Goal: Transaction & Acquisition: Book appointment/travel/reservation

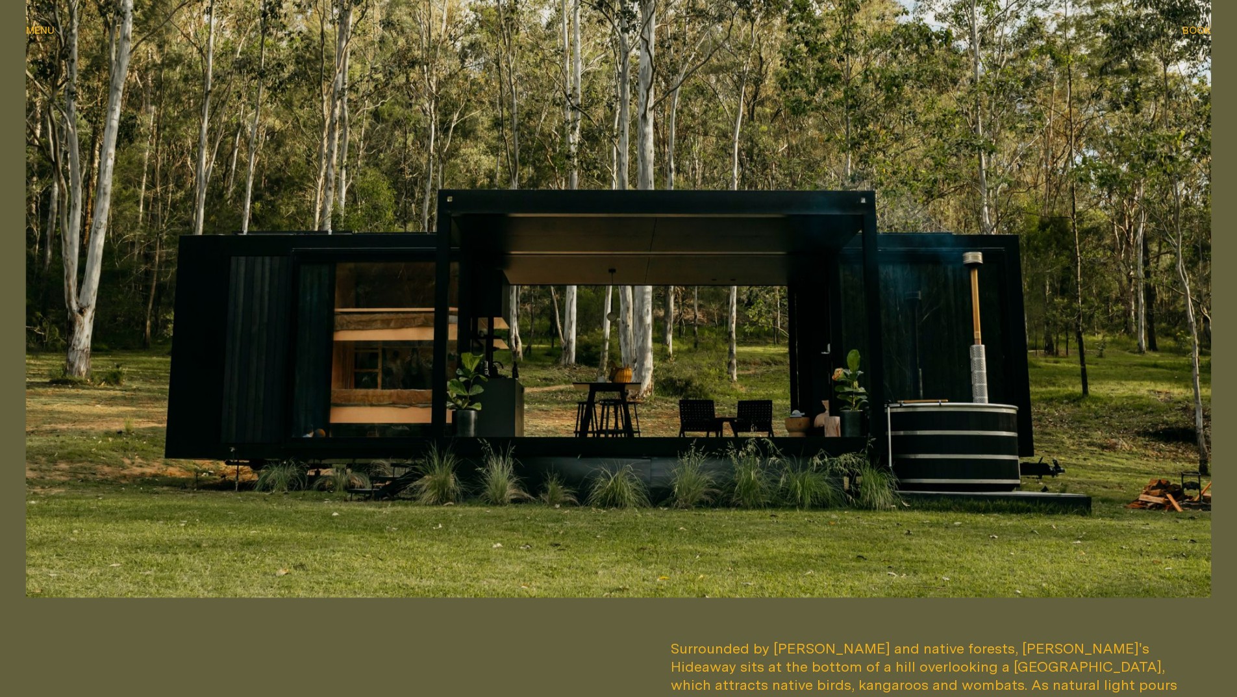
scroll to position [16, 0]
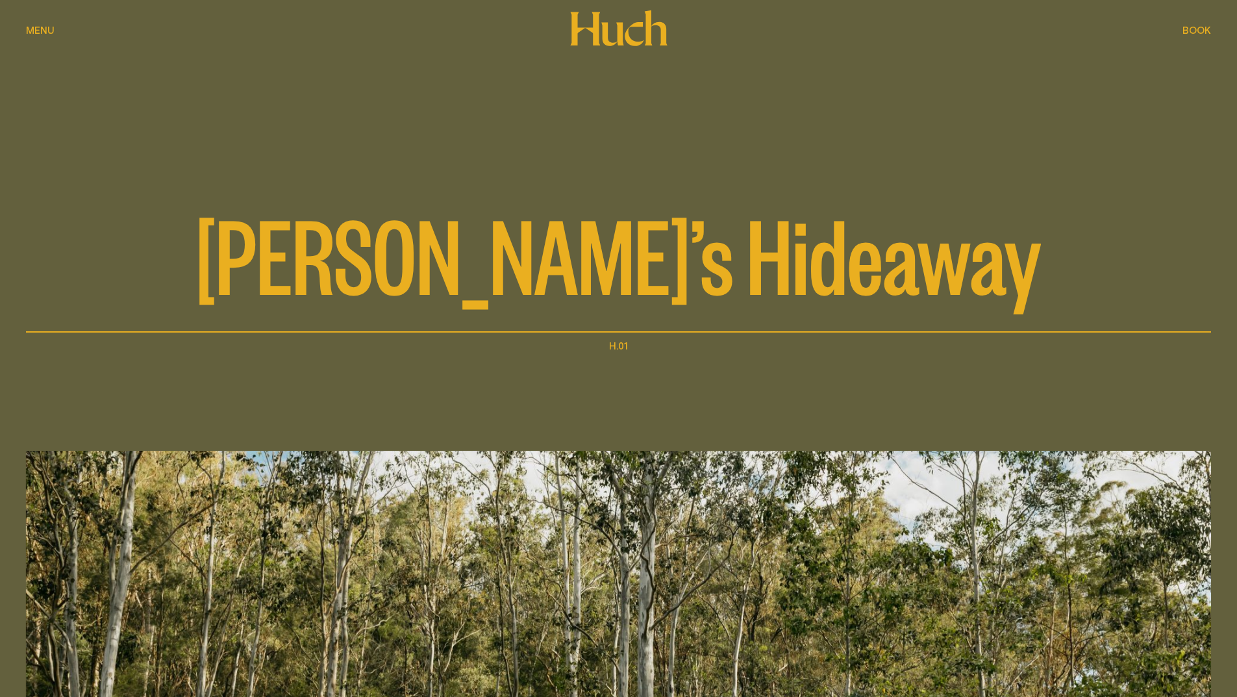
click at [30, 29] on span "Menu" at bounding box center [40, 30] width 29 height 10
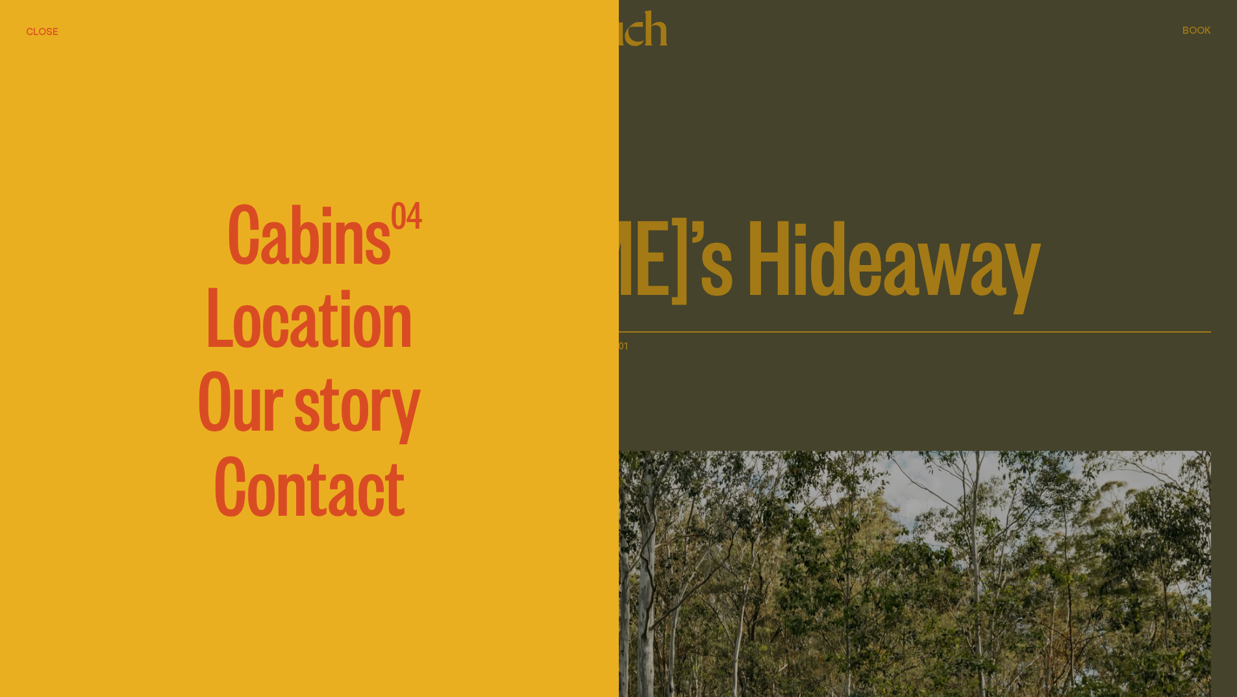
click at [322, 225] on span "Cabins" at bounding box center [309, 229] width 164 height 78
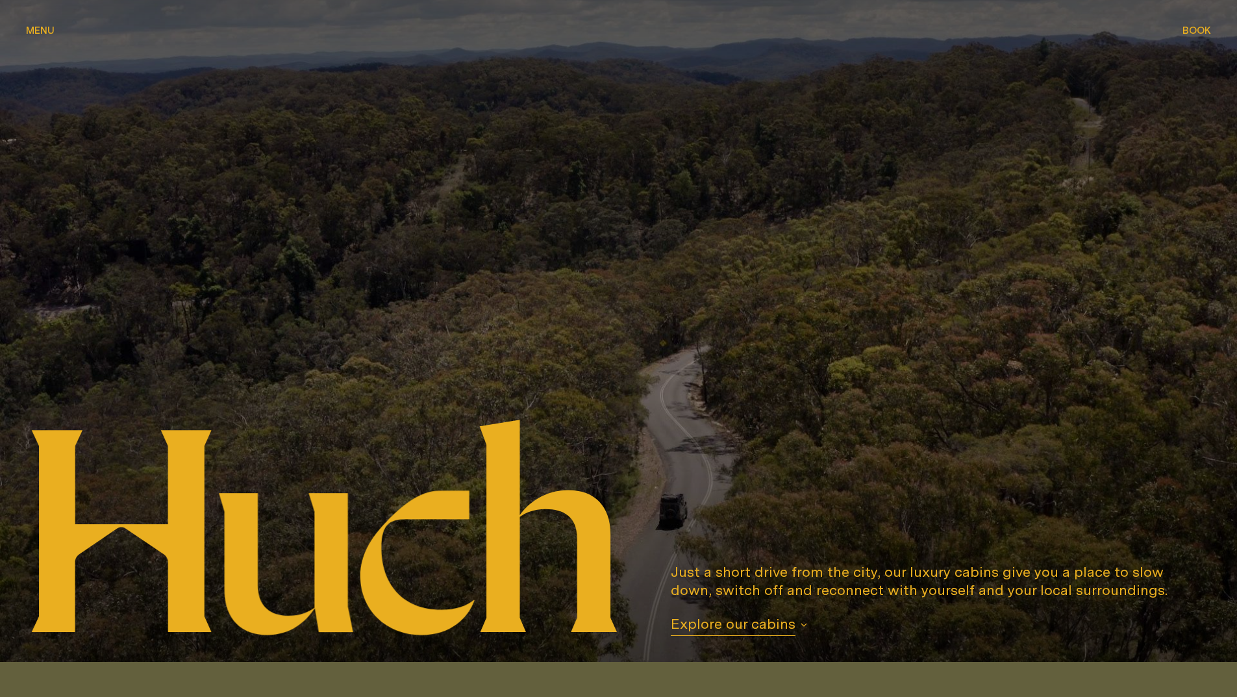
click at [772, 629] on span "Explore our cabins" at bounding box center [733, 624] width 125 height 21
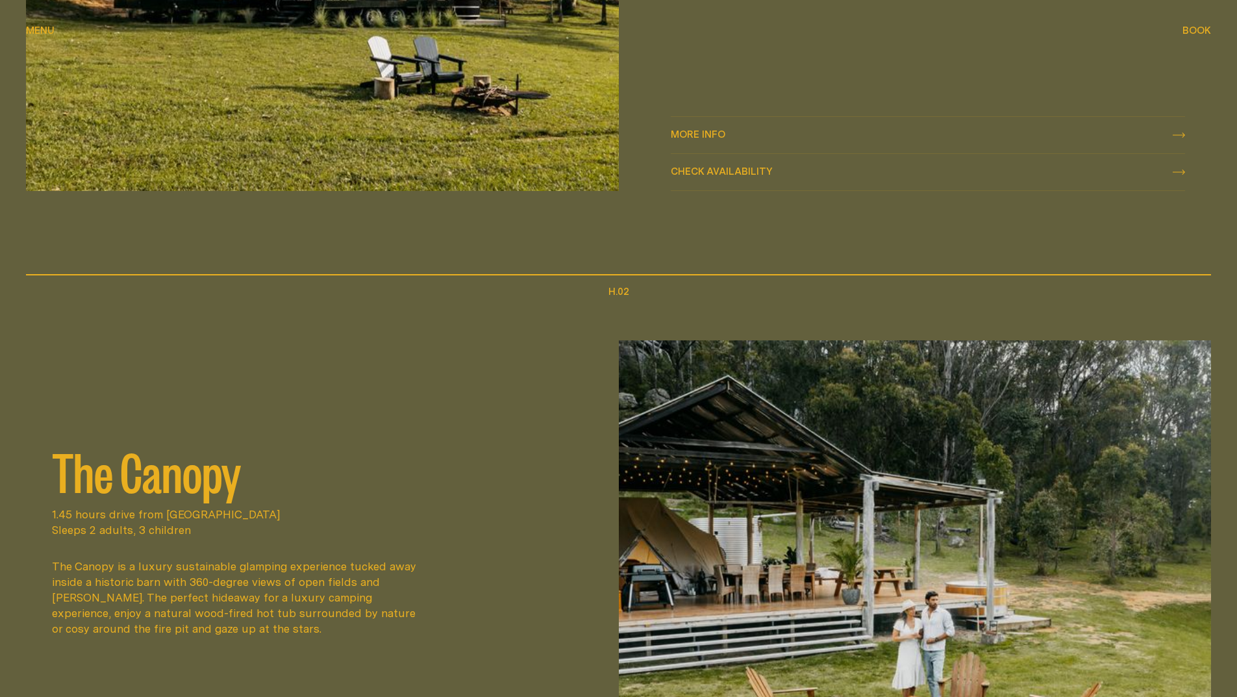
scroll to position [727, 0]
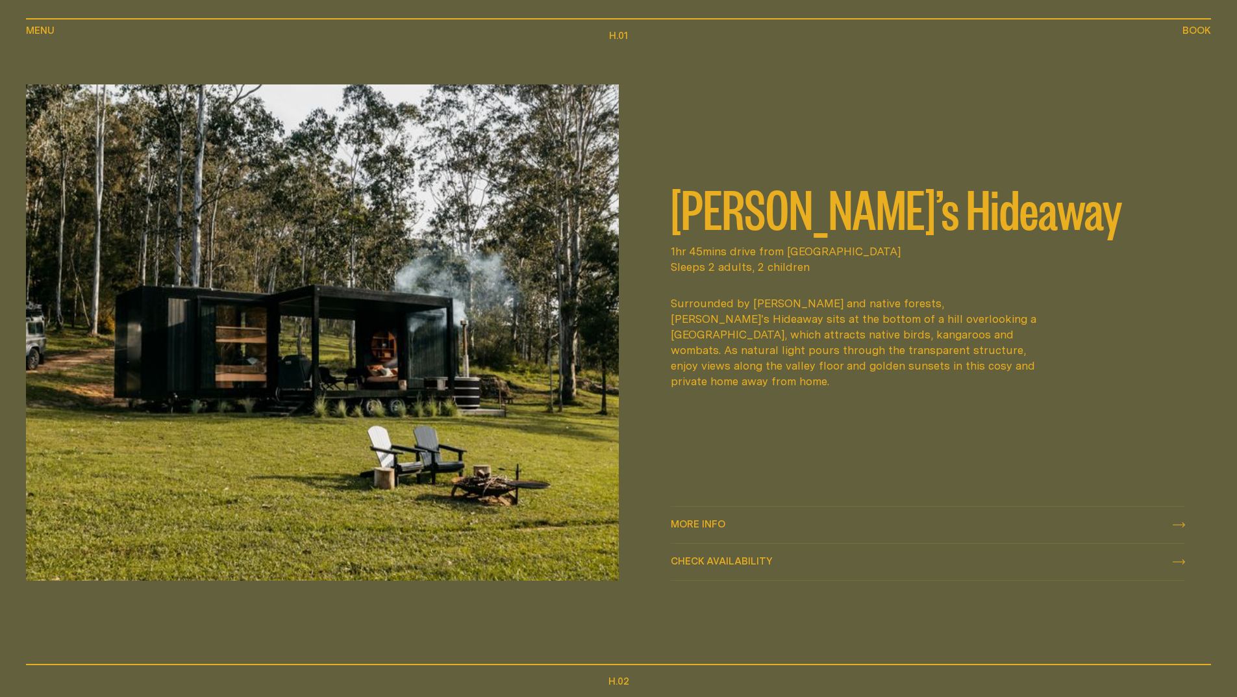
click at [559, 252] on img at bounding box center [322, 332] width 593 height 496
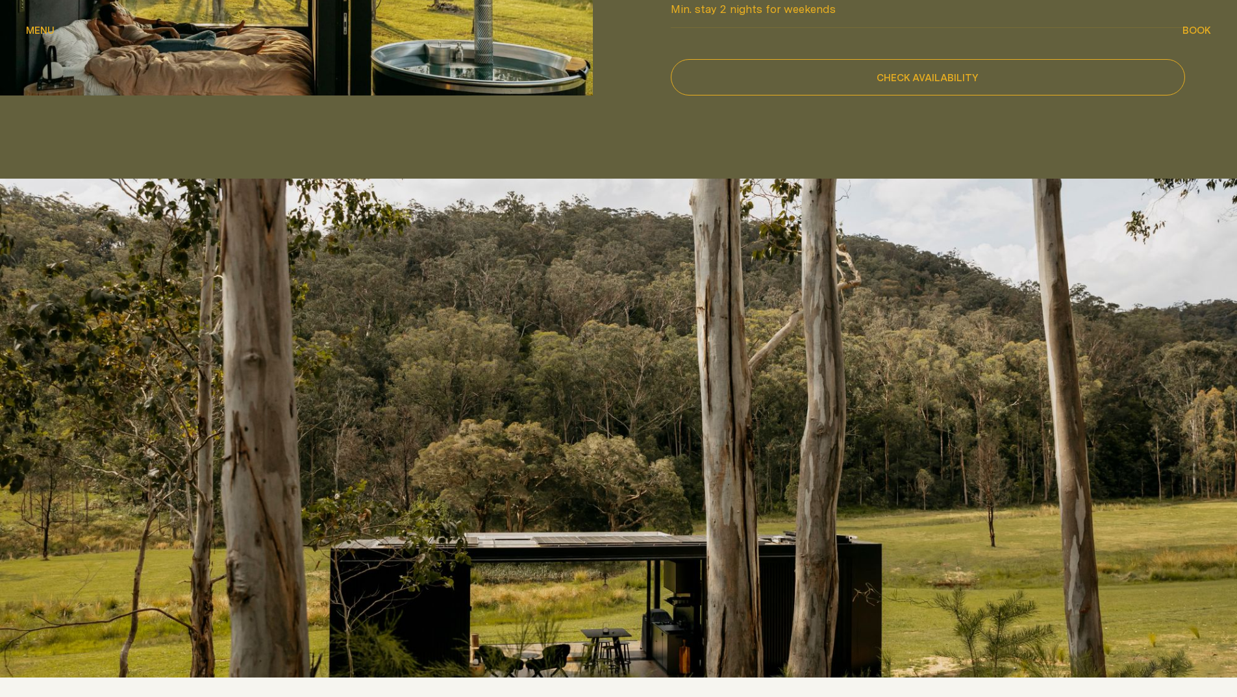
scroll to position [1754, 0]
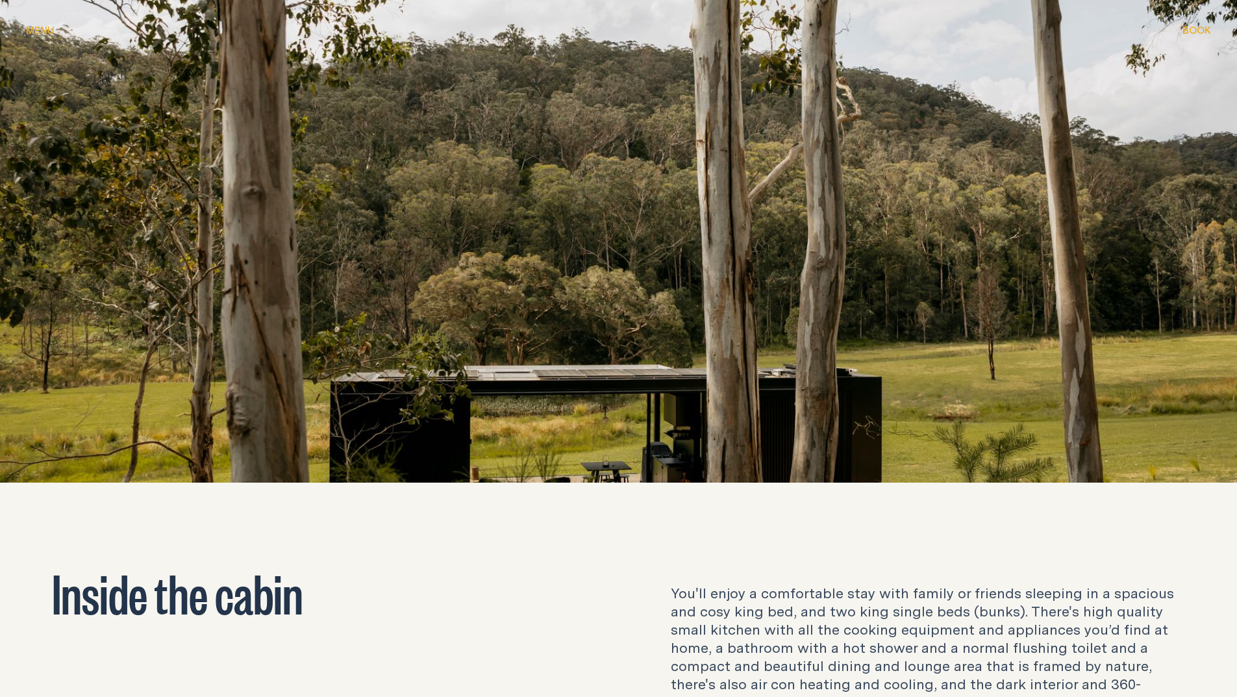
click at [763, 321] on div at bounding box center [618, 274] width 1237 height 574
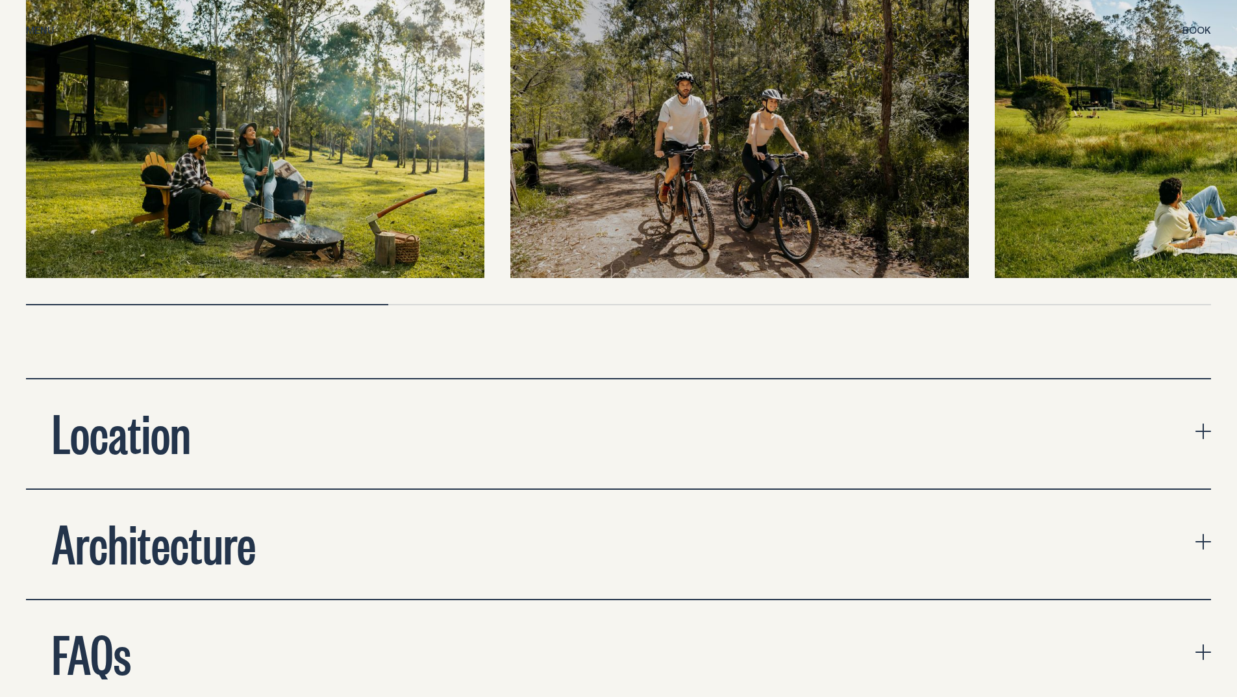
scroll to position [4222, 0]
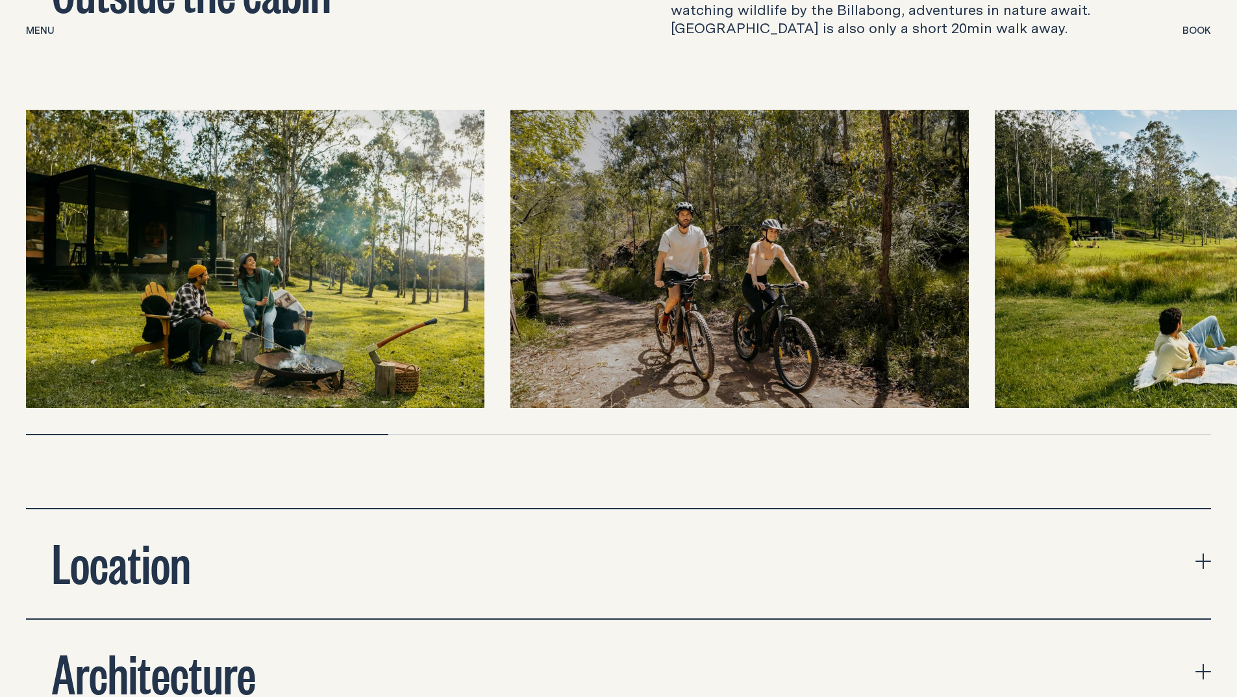
click at [1193, 34] on span "Book" at bounding box center [1197, 30] width 29 height 10
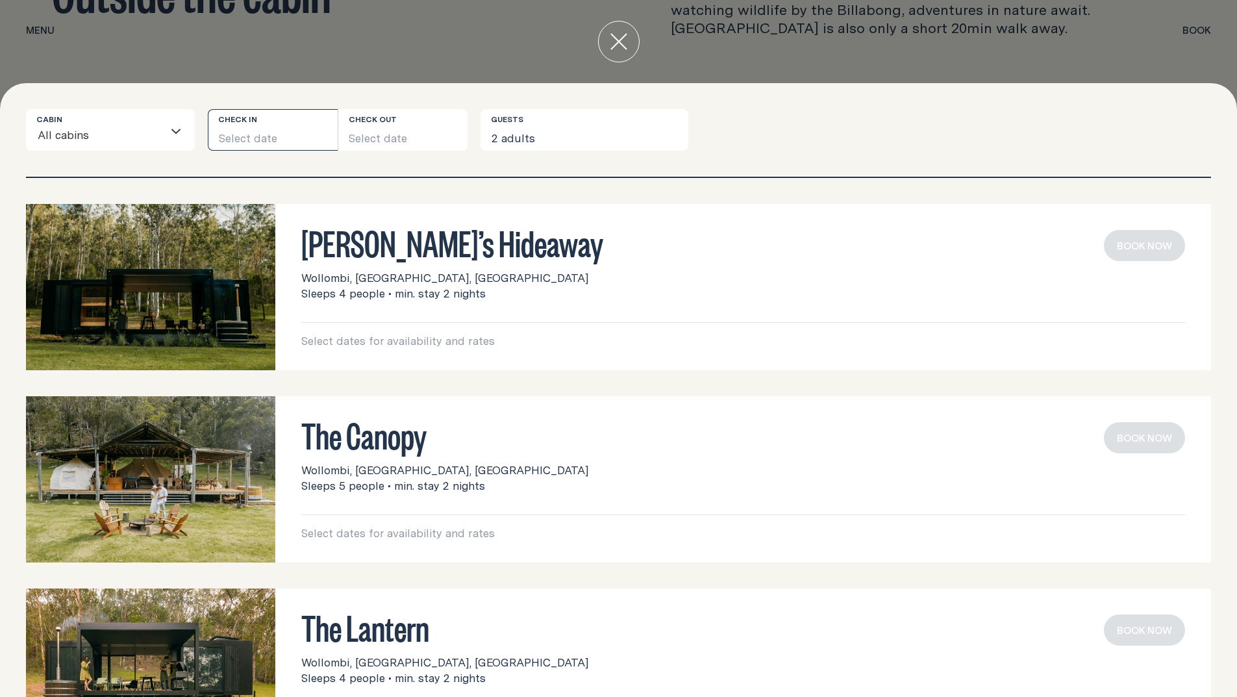
click at [277, 125] on button "Select date" at bounding box center [273, 130] width 130 height 42
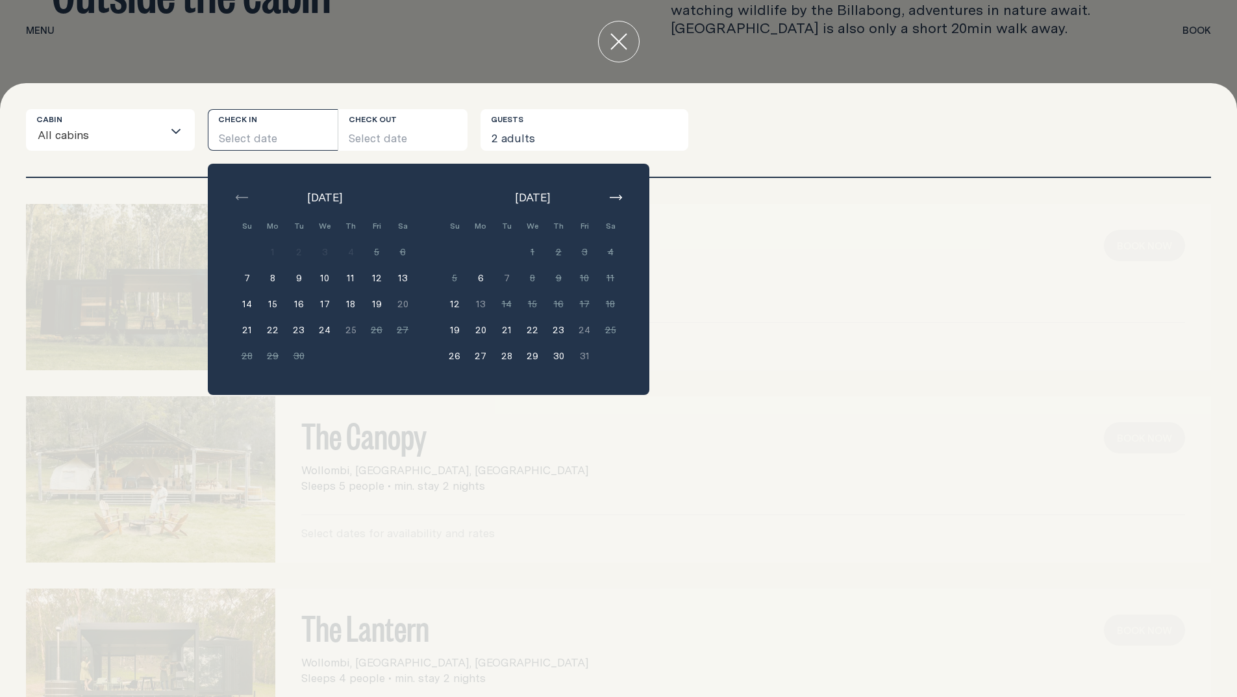
click at [616, 194] on button "button" at bounding box center [616, 198] width 16 height 16
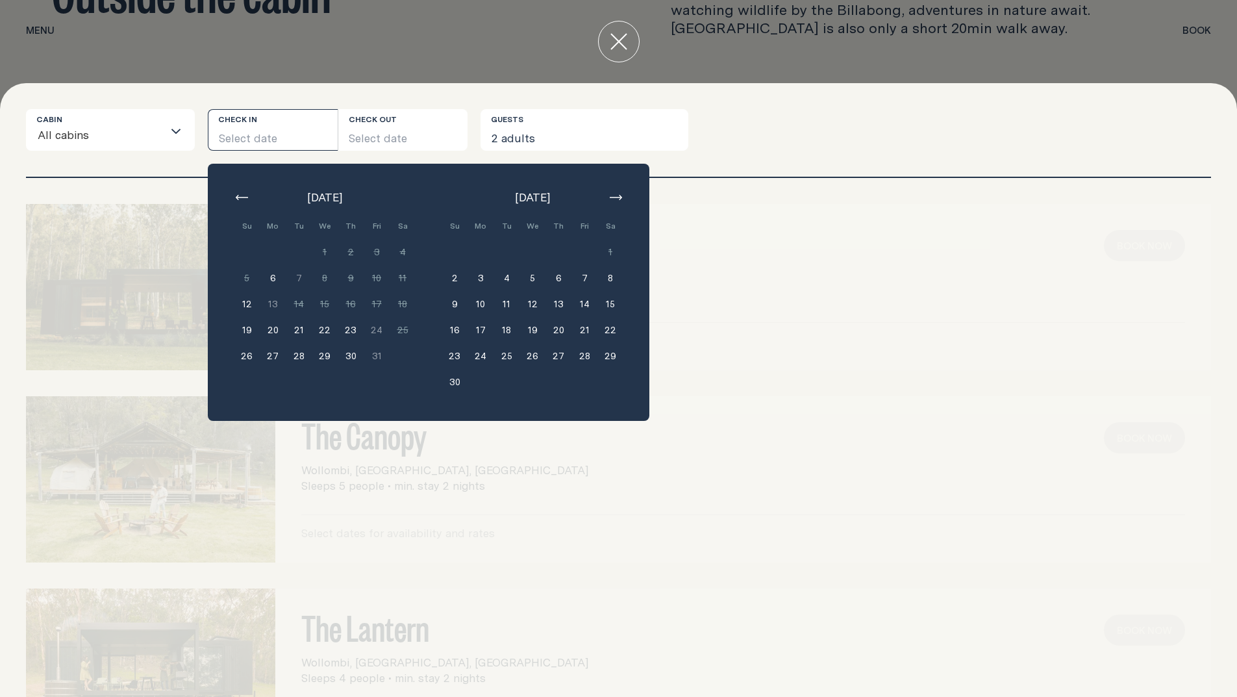
click at [605, 327] on button "22" at bounding box center [611, 330] width 26 height 26
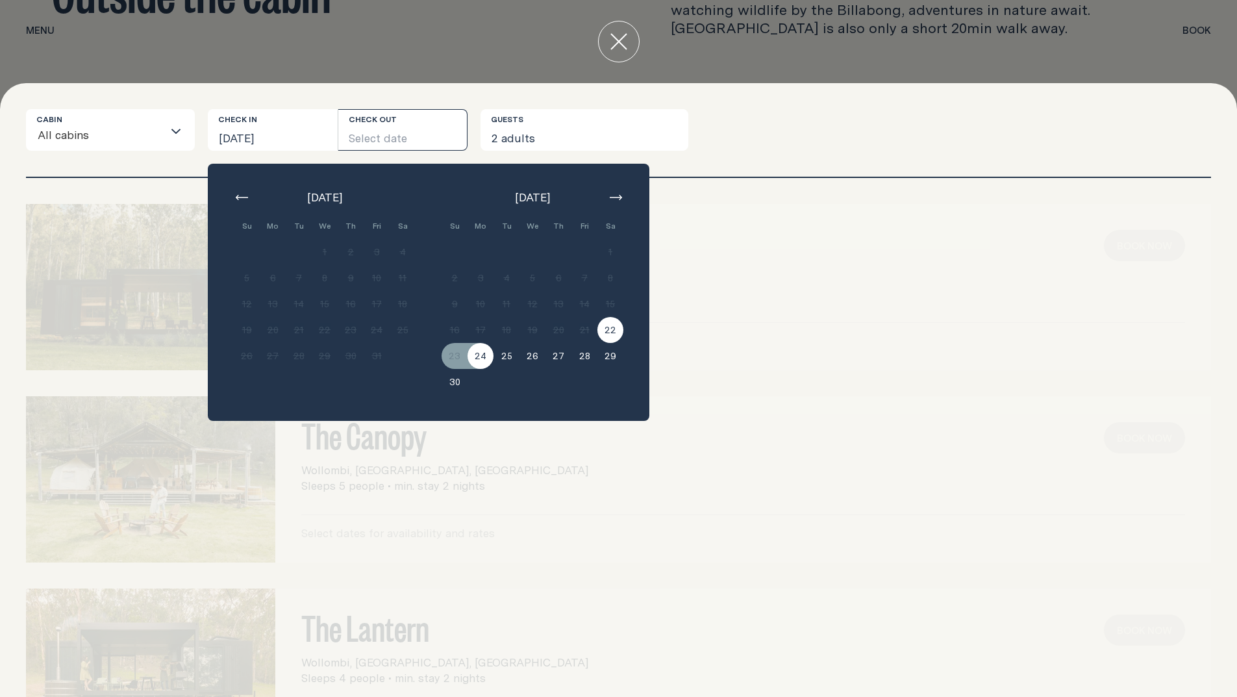
click at [478, 359] on button "24" at bounding box center [481, 356] width 26 height 26
